Goal: Check status: Check status

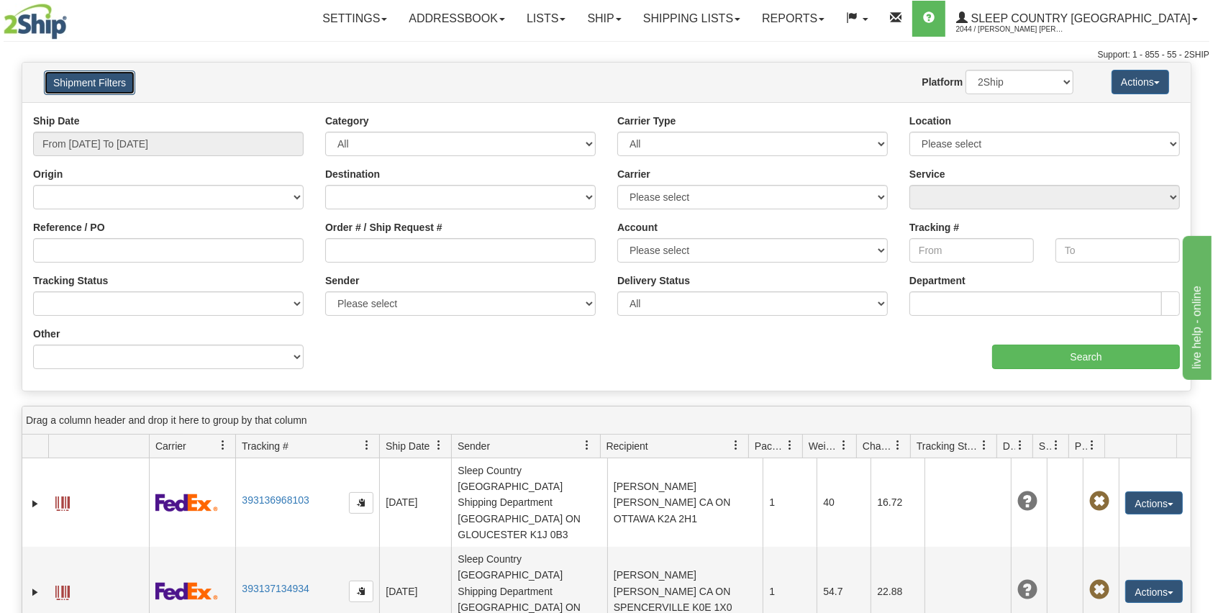
click at [76, 78] on button "Shipment Filters" at bounding box center [89, 83] width 91 height 24
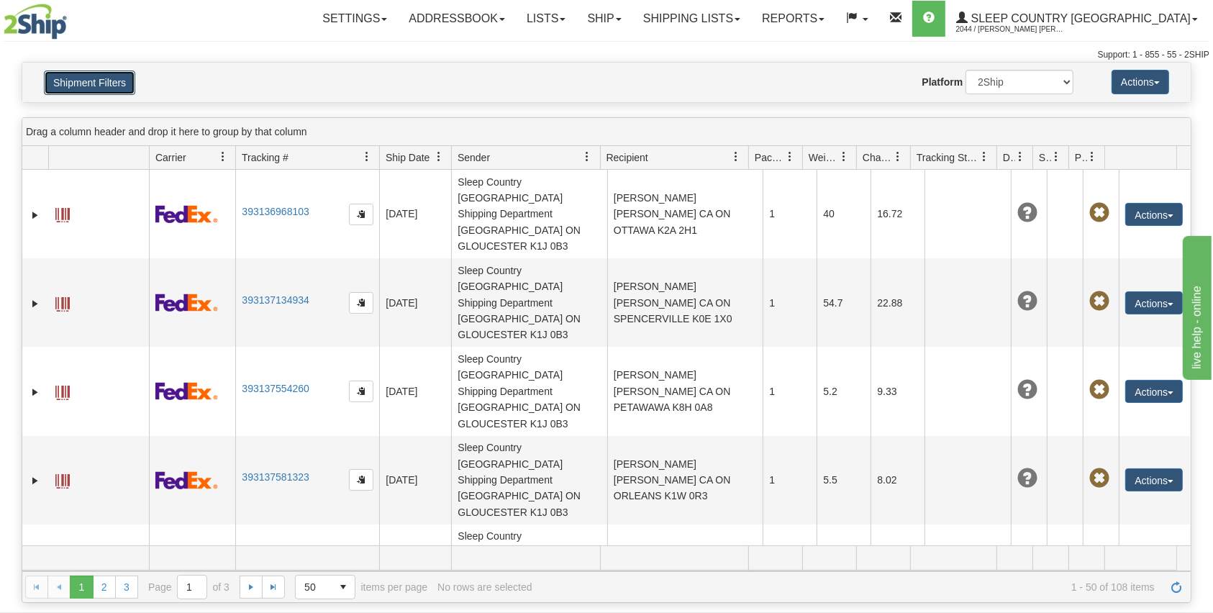
click at [90, 82] on button "Shipment Filters" at bounding box center [89, 83] width 91 height 24
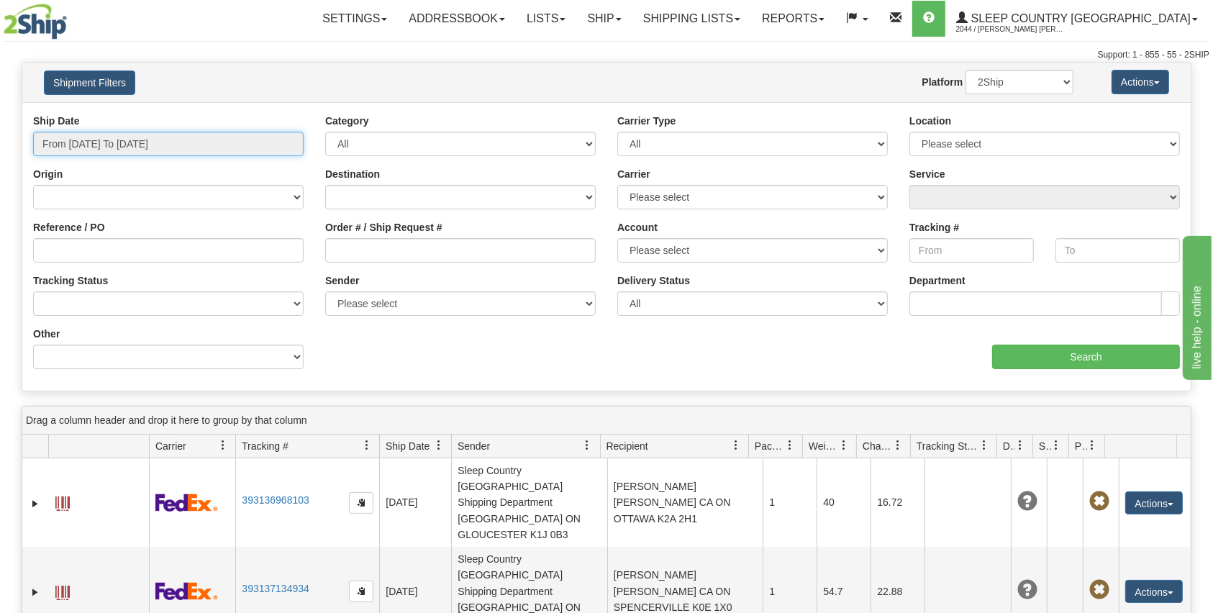
click at [85, 147] on input "From [DATE] To [DATE]" at bounding box center [168, 144] width 271 height 24
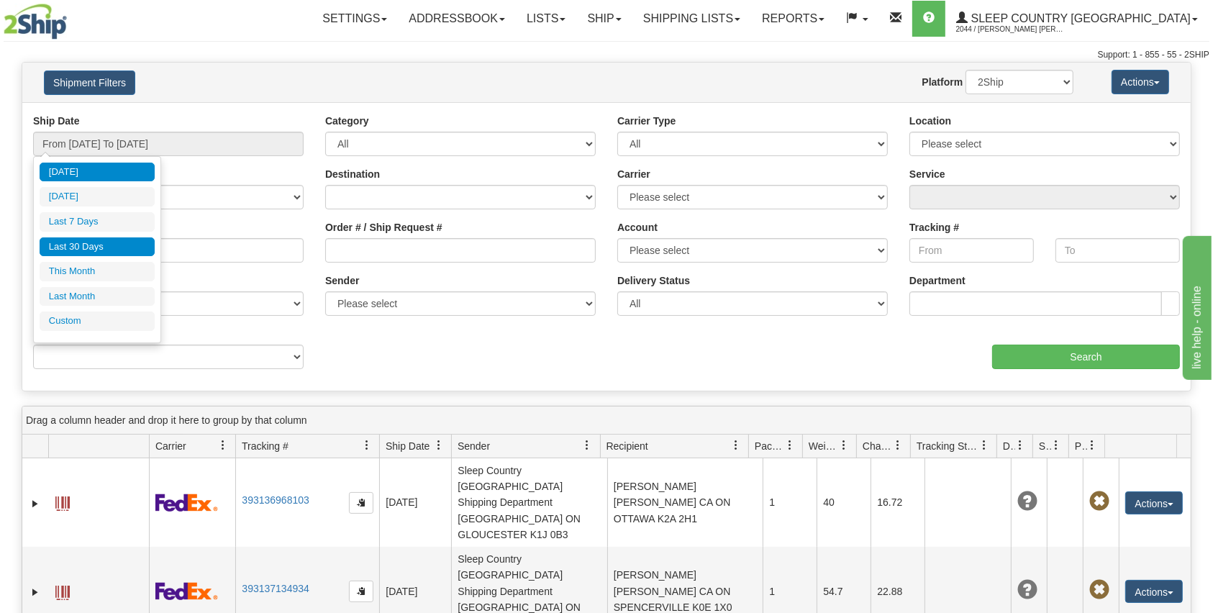
click at [81, 245] on li "Last 30 Days" at bounding box center [97, 246] width 115 height 19
type input "From [DATE] To [DATE]"
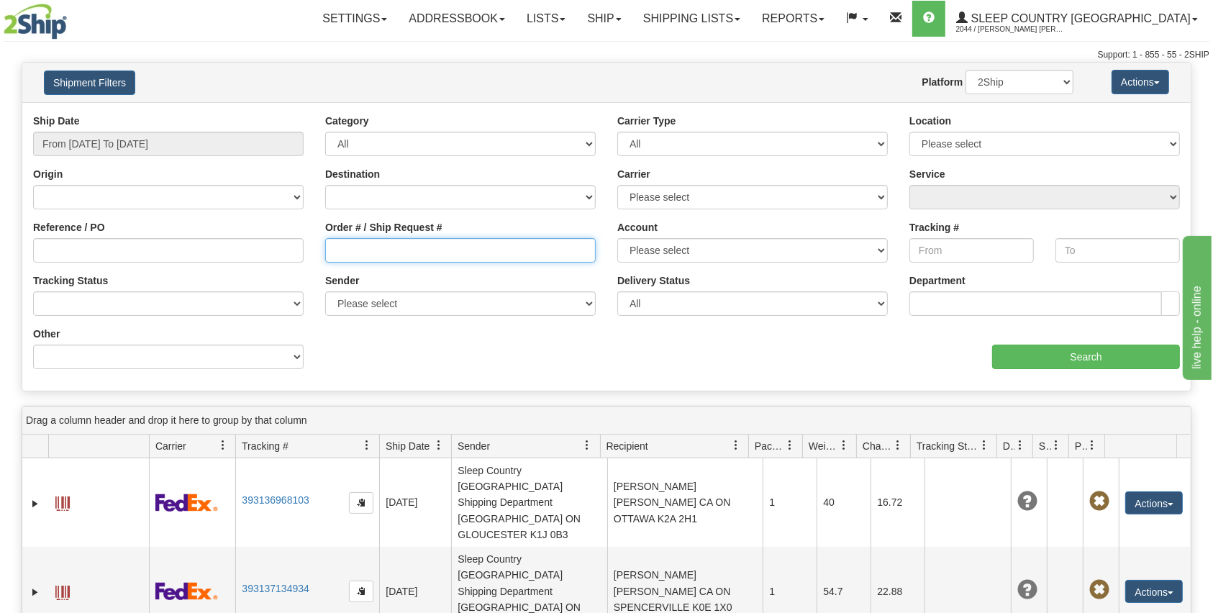
click at [385, 252] on input "Order # / Ship Request #" at bounding box center [460, 250] width 271 height 24
paste input "9000I031317"
type input "9000I031317"
click at [1036, 360] on input "Search" at bounding box center [1086, 357] width 188 height 24
